Goal: Information Seeking & Learning: Compare options

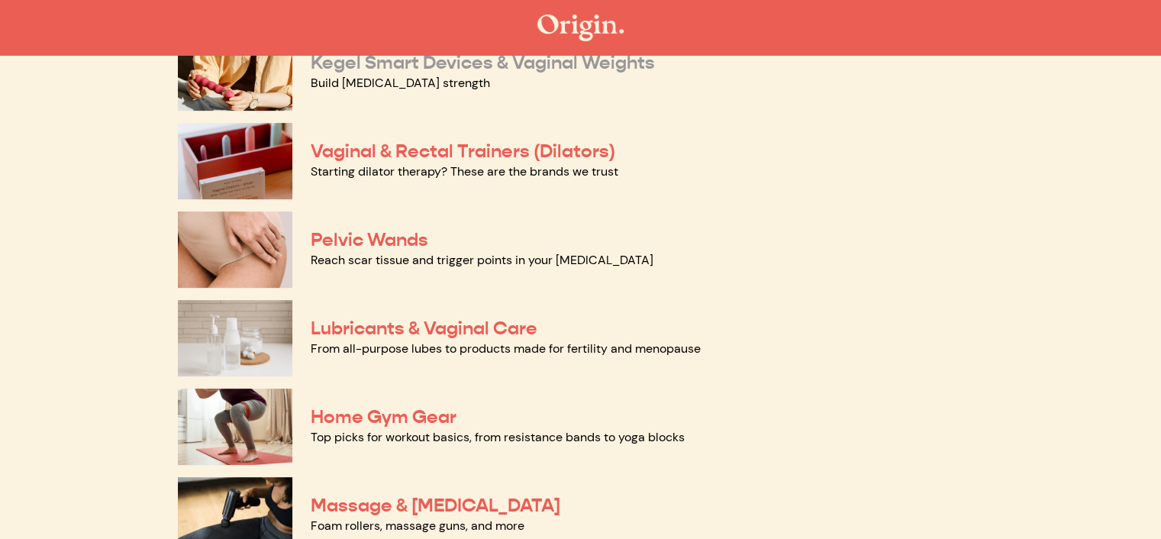
scroll to position [534, 0]
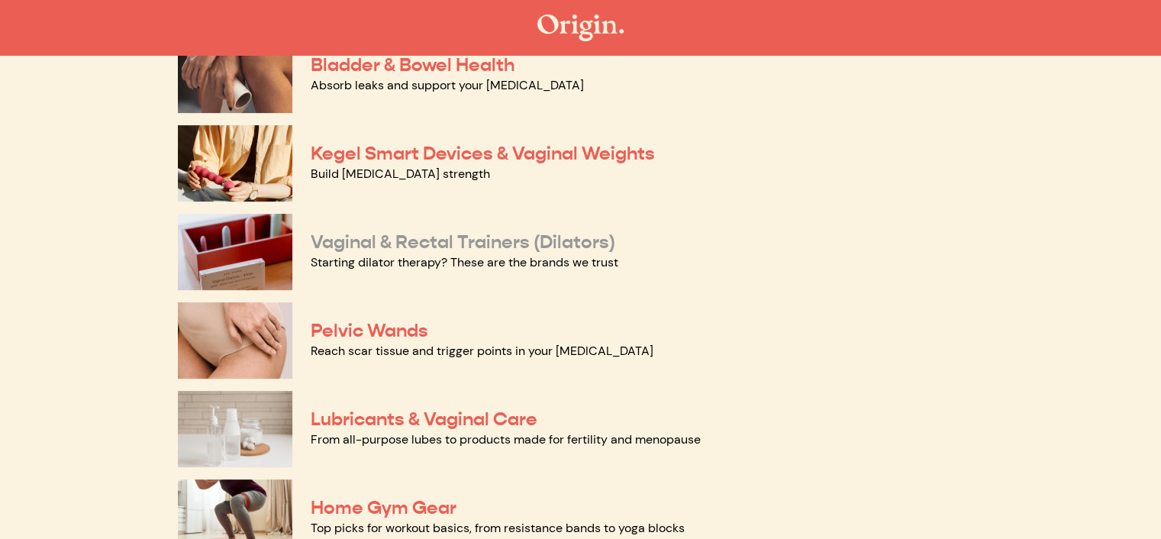
click at [476, 245] on link "Vaginal & Rectal Trainers (Dilators)" at bounding box center [463, 241] width 304 height 23
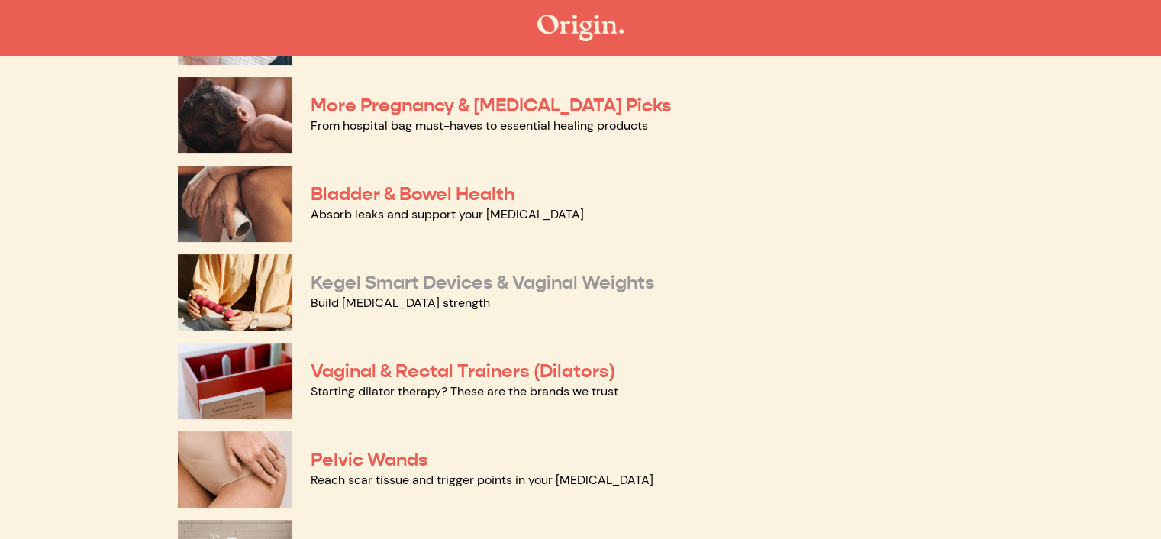
scroll to position [382, 0]
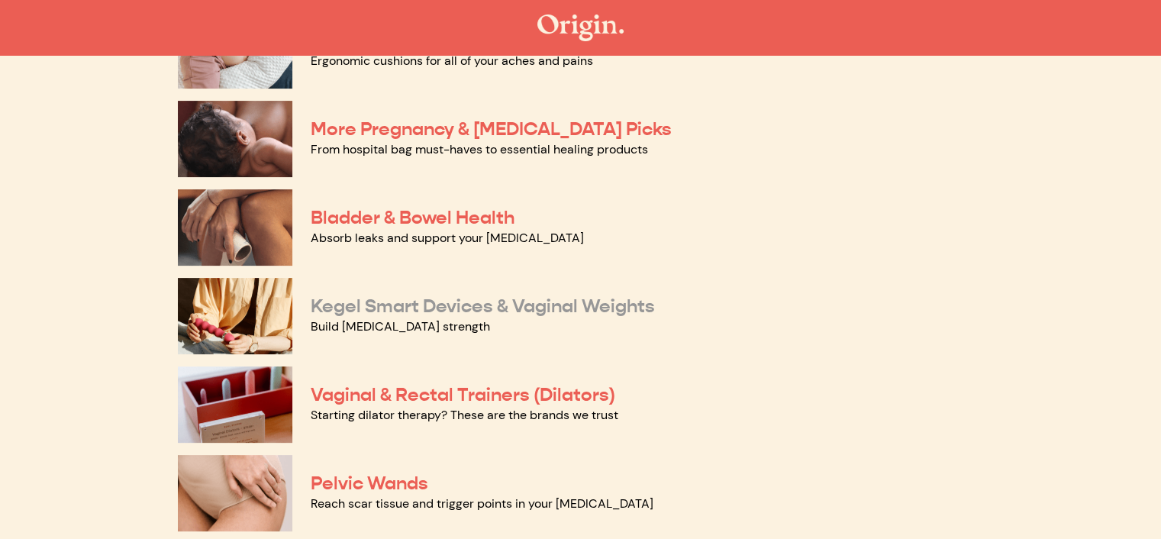
click at [437, 309] on link "Kegel Smart Devices & Vaginal Weights" at bounding box center [483, 306] width 344 height 23
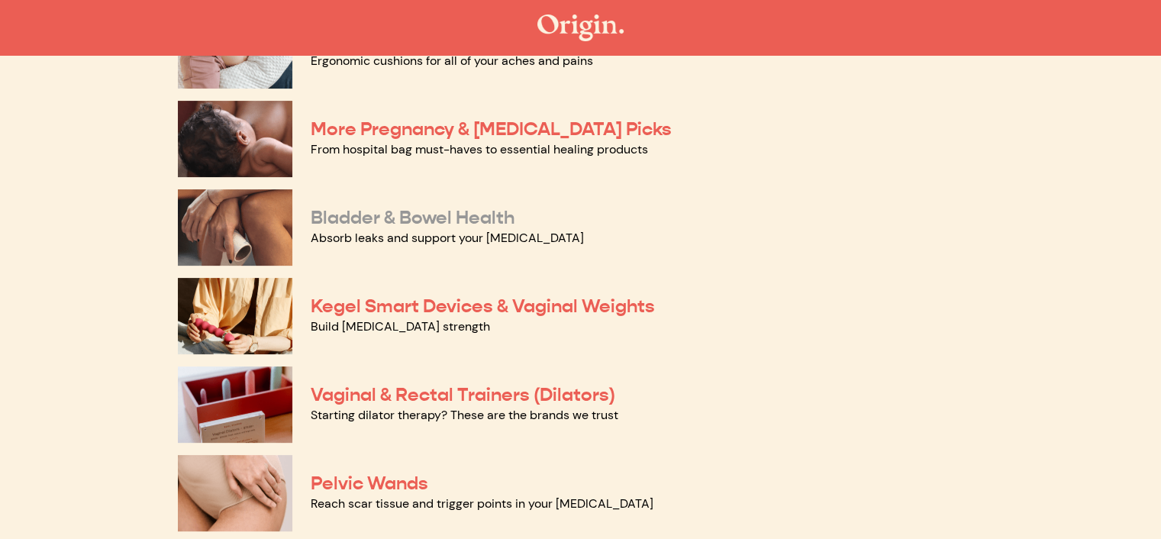
click at [447, 217] on link "Bladder & Bowel Health" at bounding box center [413, 217] width 204 height 23
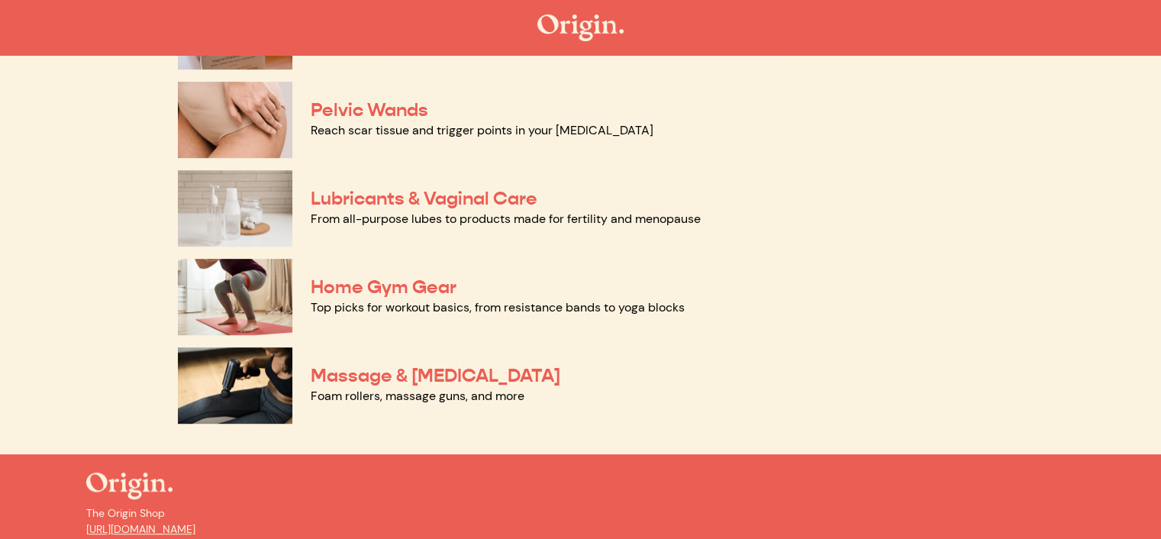
scroll to position [763, 0]
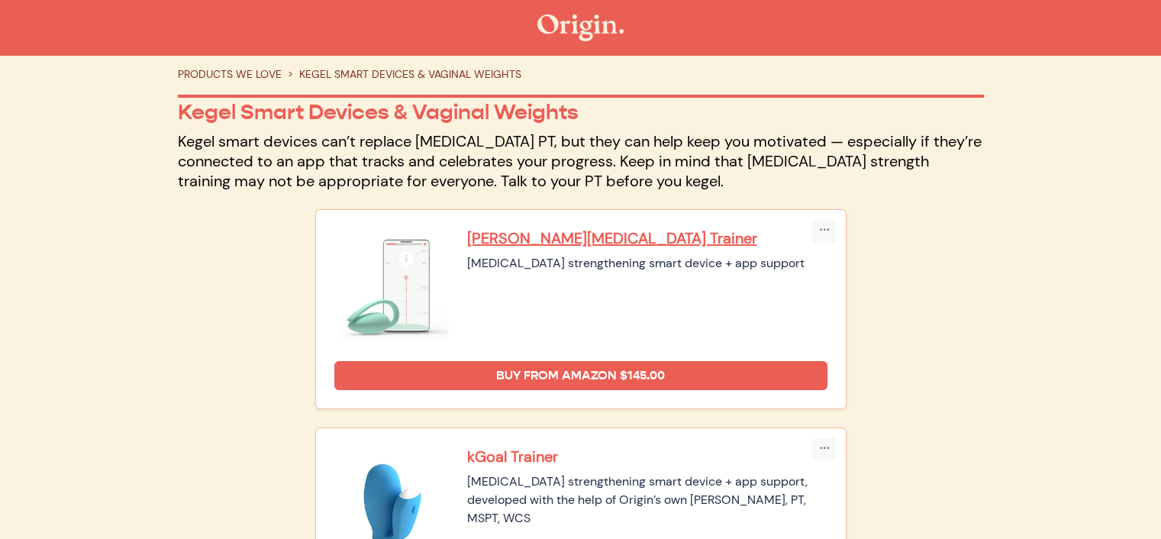
scroll to position [76, 0]
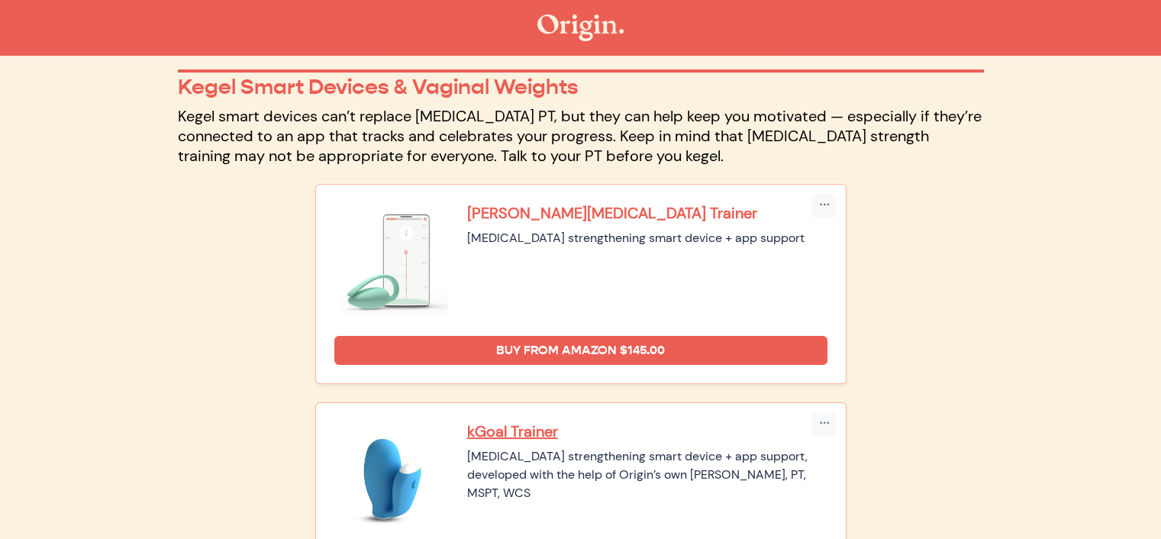
click at [501, 213] on p "[PERSON_NAME][MEDICAL_DATA] Trainer" at bounding box center [647, 213] width 360 height 20
click at [543, 216] on p "[PERSON_NAME][MEDICAL_DATA] Trainer" at bounding box center [647, 213] width 360 height 20
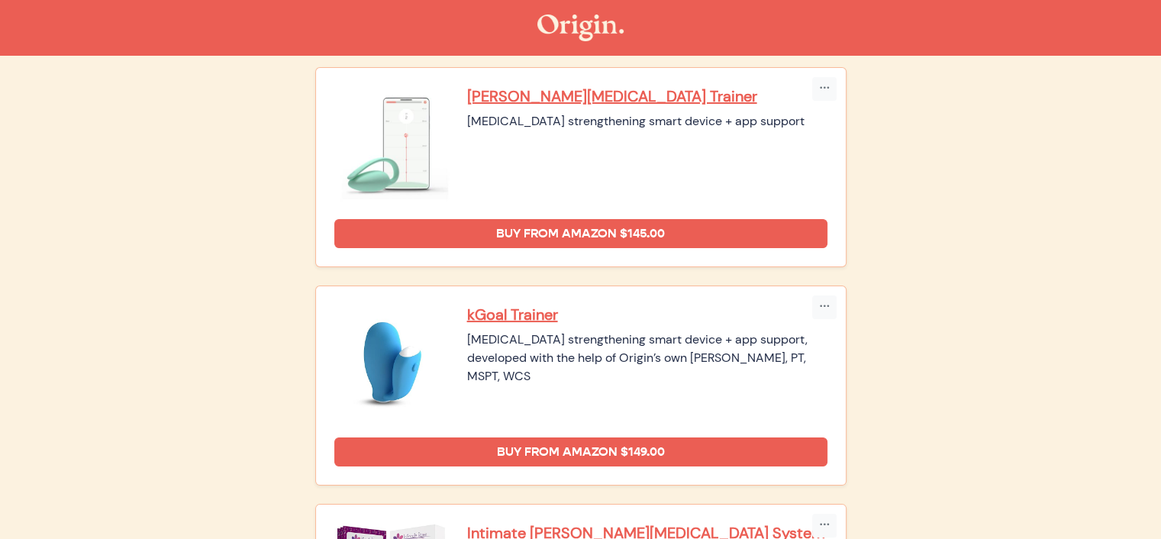
scroll to position [229, 0]
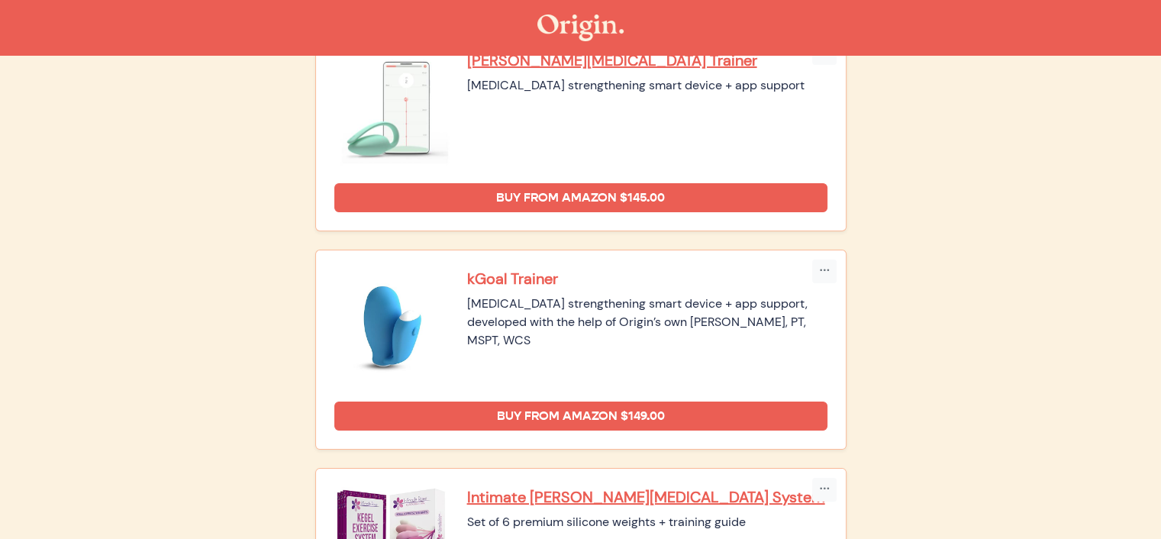
click at [516, 278] on p "kGoal Trainer" at bounding box center [647, 279] width 360 height 20
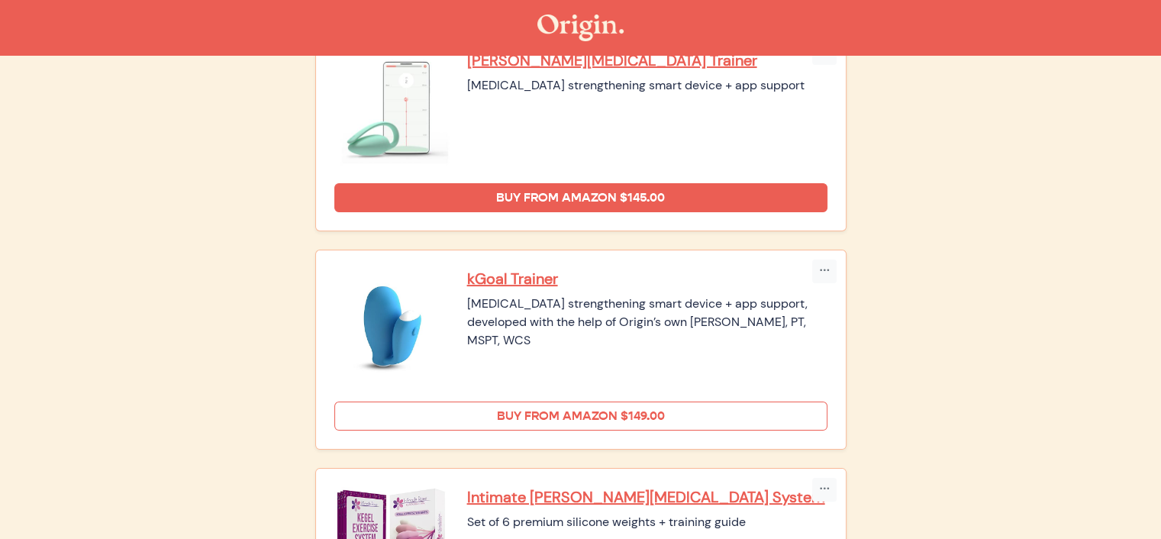
click at [582, 408] on link "Buy from Amazon $149.00" at bounding box center [580, 415] width 493 height 29
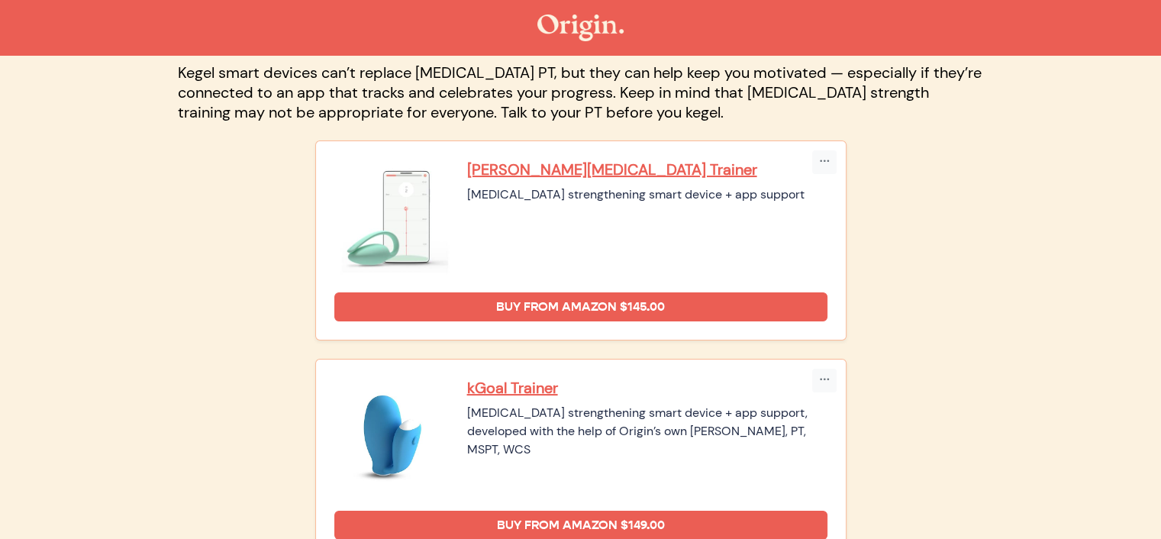
scroll to position [76, 0]
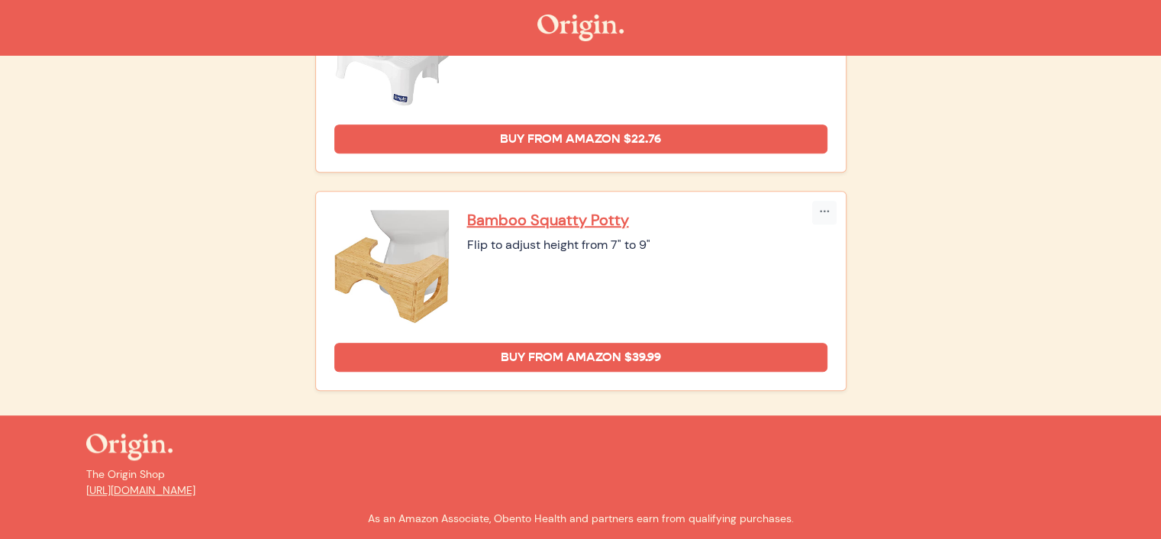
scroll to position [1145, 0]
